Goal: Task Accomplishment & Management: Manage account settings

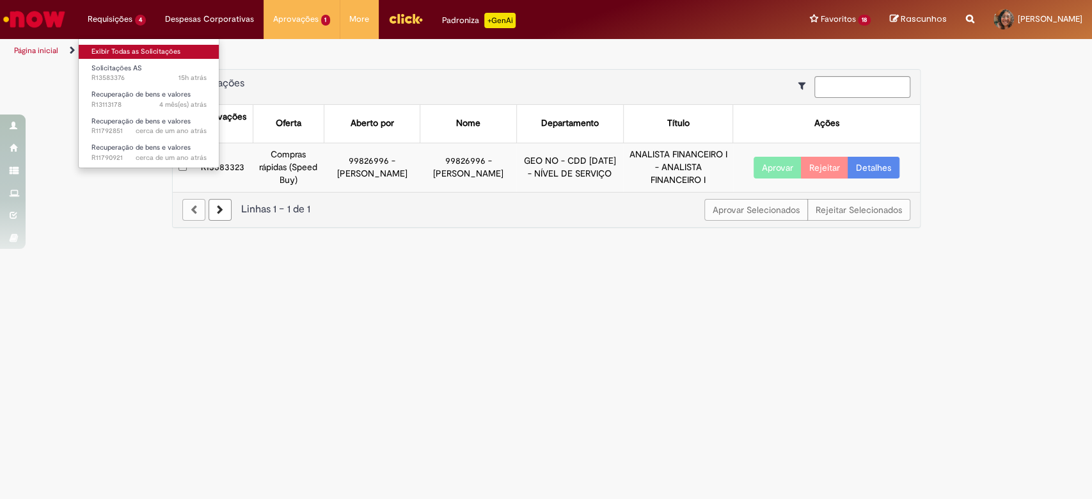
click at [133, 49] on link "Exibir Todas as Solicitações" at bounding box center [149, 52] width 141 height 14
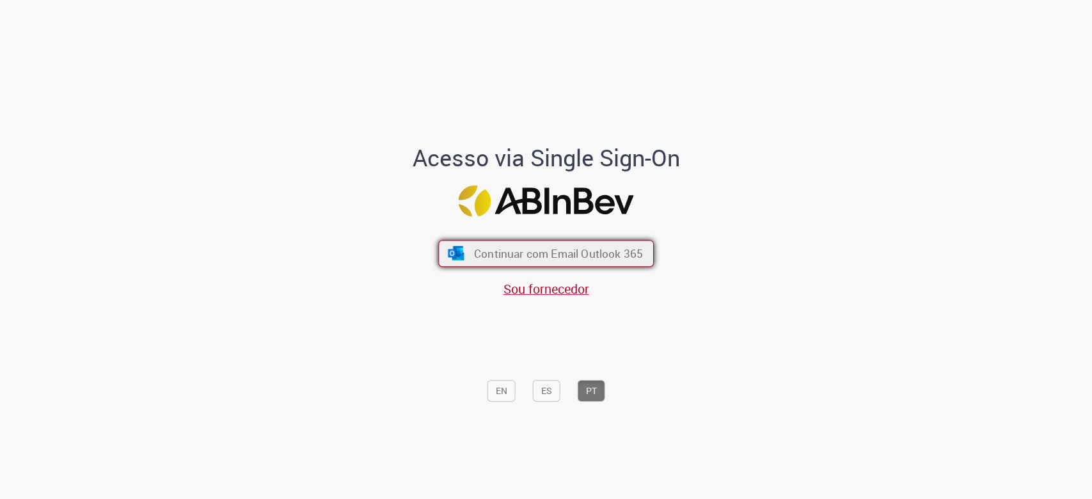
click at [528, 248] on span "Continuar com Email Outlook 365" at bounding box center [558, 253] width 169 height 15
click at [531, 262] on button "Continuar com Email Outlook 365" at bounding box center [546, 253] width 216 height 27
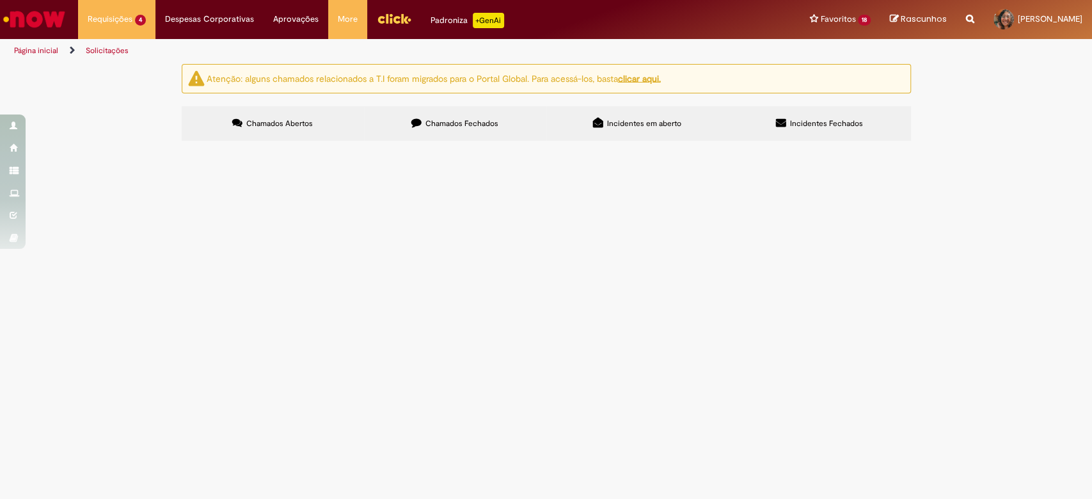
click at [945, 145] on div "Atenção: alguns chamados relacionados a T.I foram migrados para o Portal Global…" at bounding box center [546, 104] width 1092 height 81
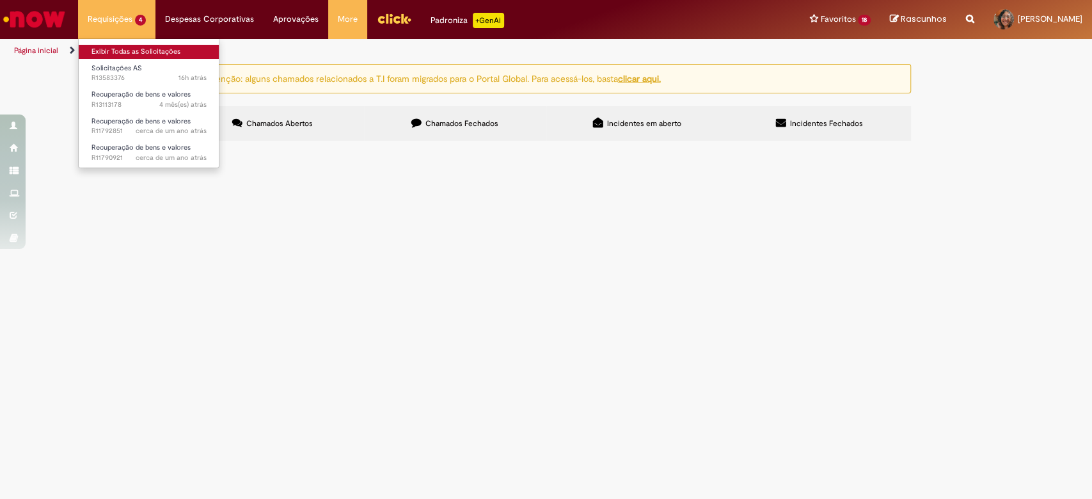
click at [107, 51] on link "Exibir Todas as Solicitações" at bounding box center [149, 52] width 141 height 14
click at [166, 53] on link "Exibir Todas as Solicitações" at bounding box center [149, 52] width 141 height 14
